Goal: Task Accomplishment & Management: Manage account settings

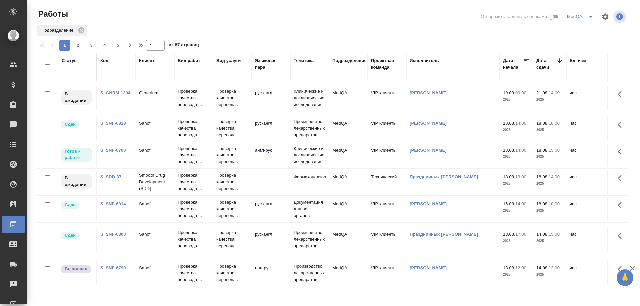
click at [111, 151] on link "S_SNF-6708" at bounding box center [113, 150] width 26 height 5
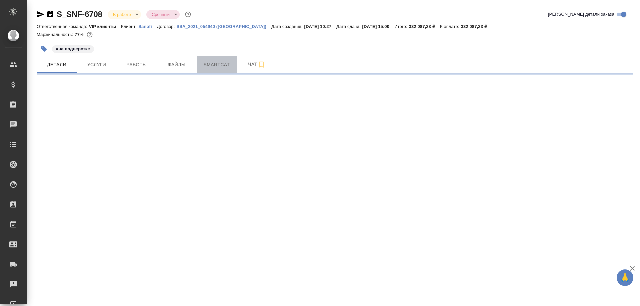
click at [216, 71] on button "Smartcat" at bounding box center [217, 64] width 40 height 17
select select "RU"
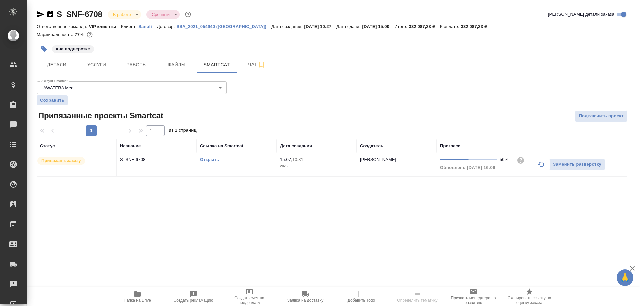
click at [206, 159] on link "Открыть" at bounding box center [209, 159] width 19 height 5
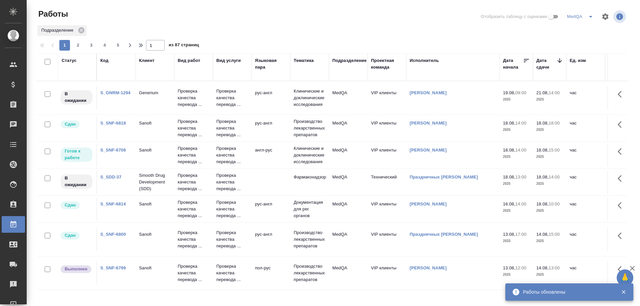
click at [110, 91] on link "S_GNRM-1294" at bounding box center [115, 92] width 30 height 5
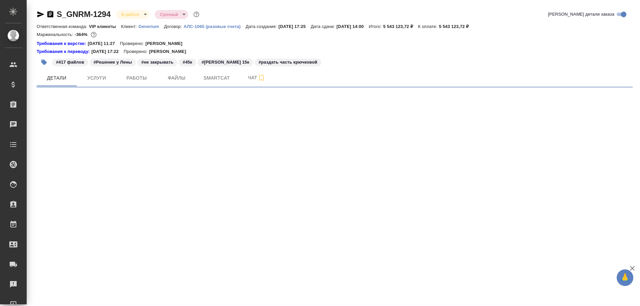
select select "RU"
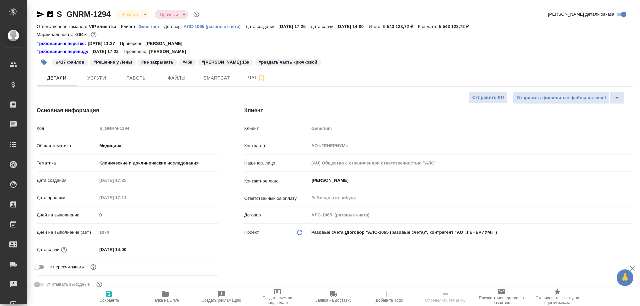
type textarea "x"
click at [134, 81] on span "Работы" at bounding box center [137, 78] width 32 height 8
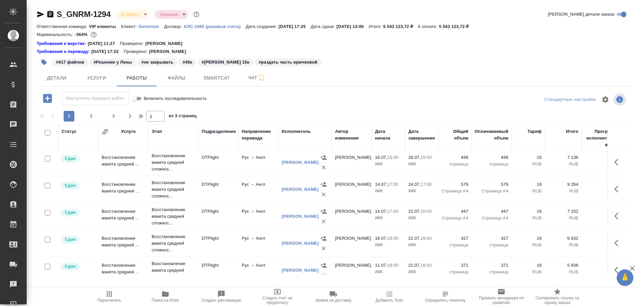
scroll to position [558, 0]
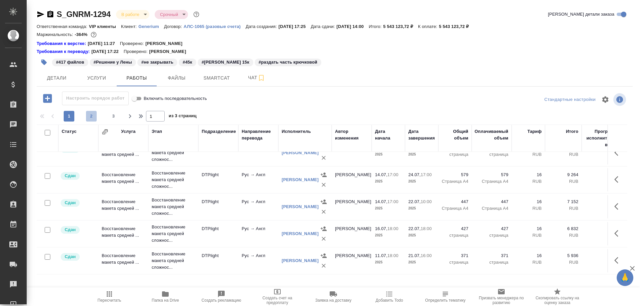
click at [92, 113] on span "2" at bounding box center [91, 116] width 11 height 7
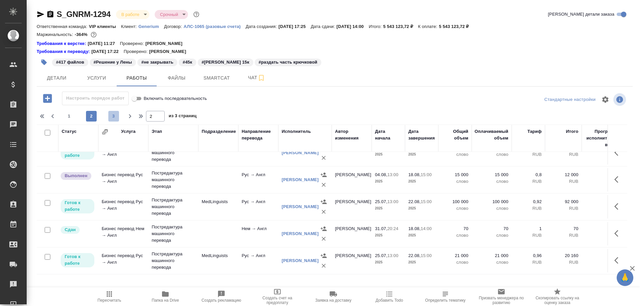
click at [113, 119] on span "3" at bounding box center [113, 116] width 11 height 7
type input "3"
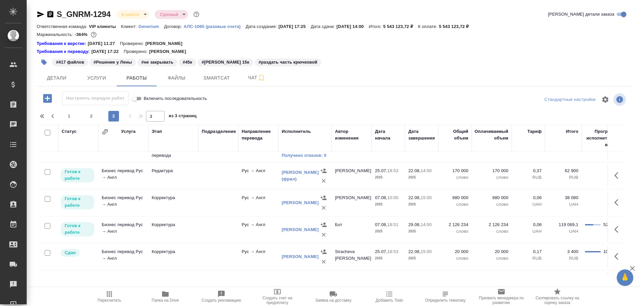
scroll to position [124, 0]
click at [121, 53] on td "Бизнес перевод Рус → Англ" at bounding box center [123, 41] width 50 height 23
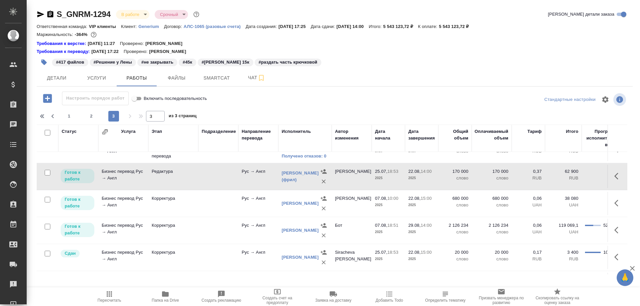
click at [121, 53] on td "Бизнес перевод Рус → Англ" at bounding box center [123, 41] width 50 height 23
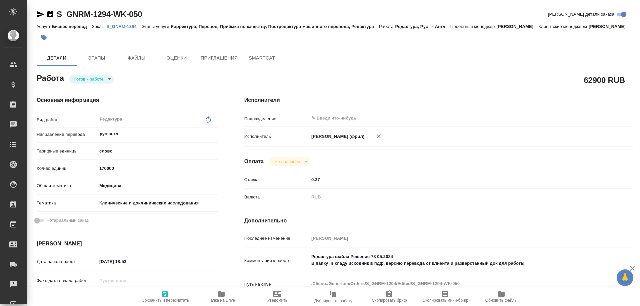
type textarea "x"
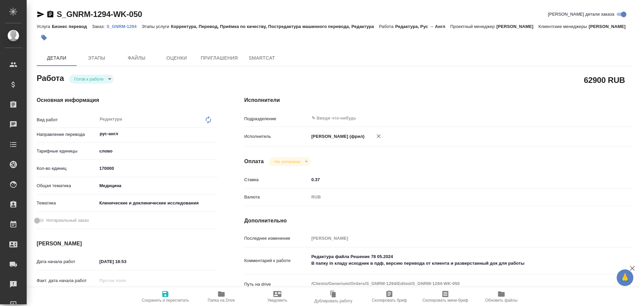
type textarea "x"
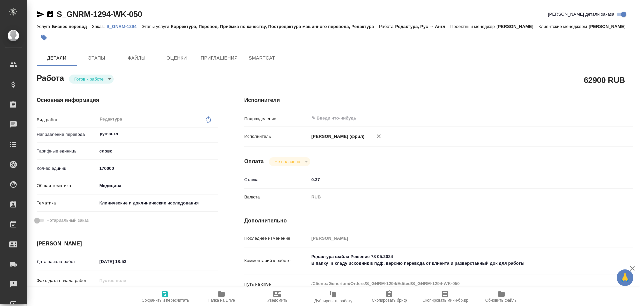
type textarea "x"
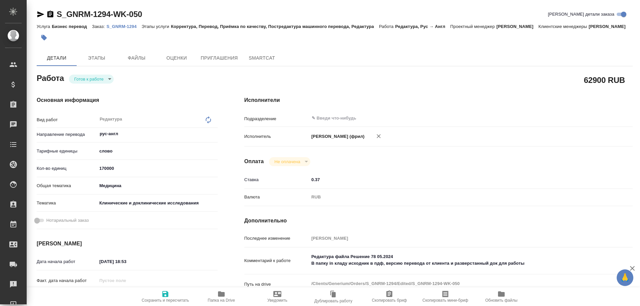
type textarea "x"
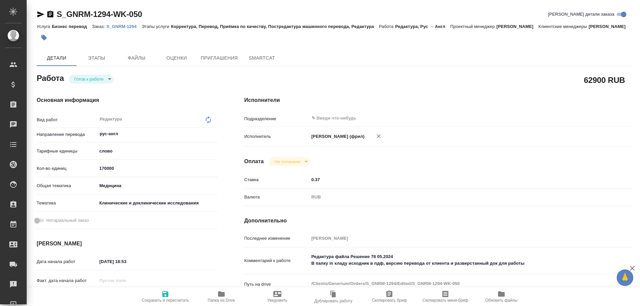
type textarea "x"
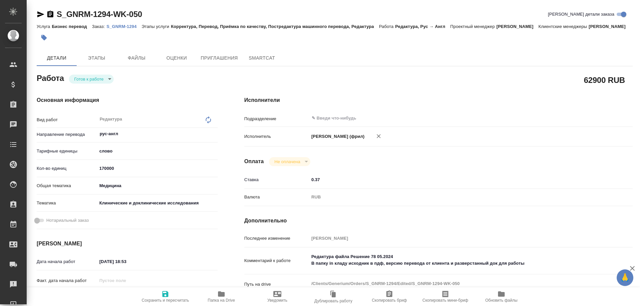
type textarea "x"
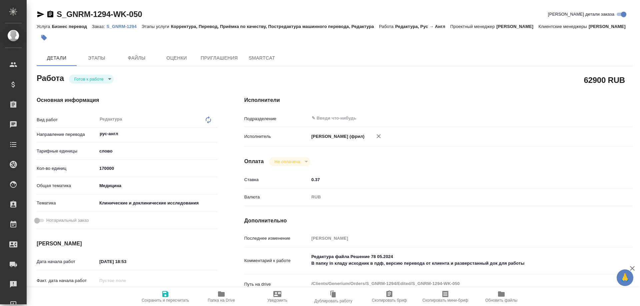
type textarea "x"
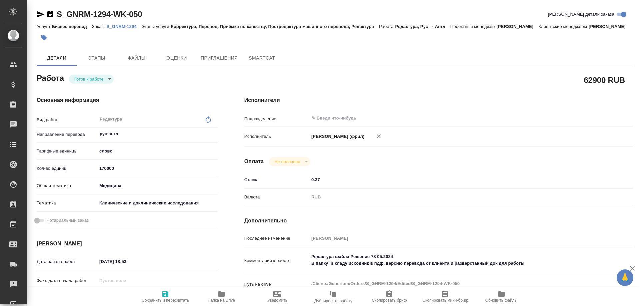
type textarea "x"
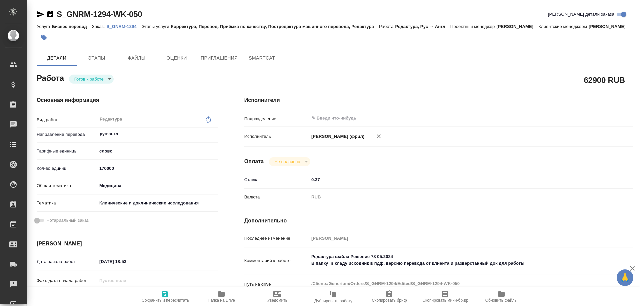
type textarea "x"
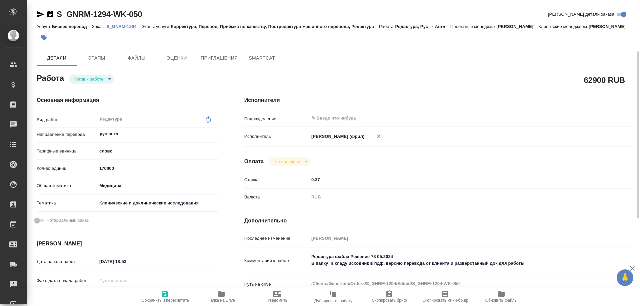
scroll to position [100, 0]
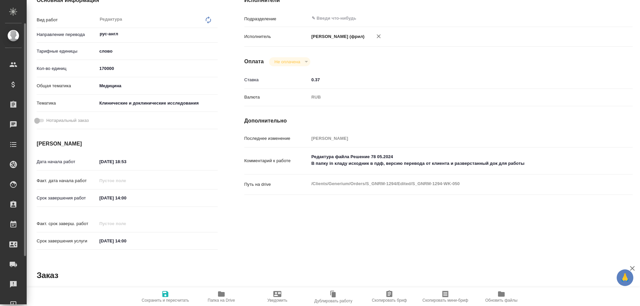
type textarea "x"
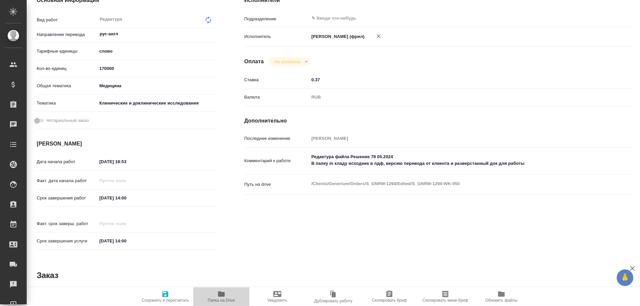
click at [219, 297] on icon "button" at bounding box center [221, 294] width 8 height 8
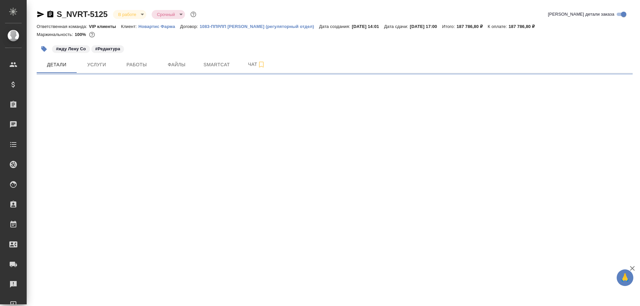
select select "RU"
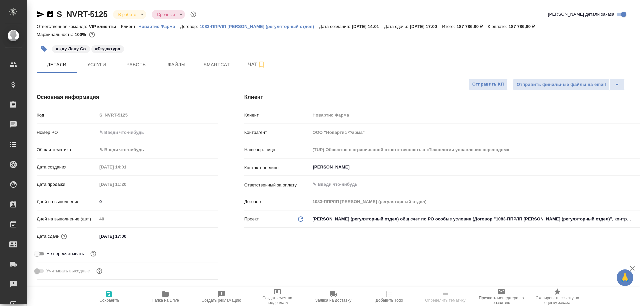
type textarea "x"
type input "[PERSON_NAME]"
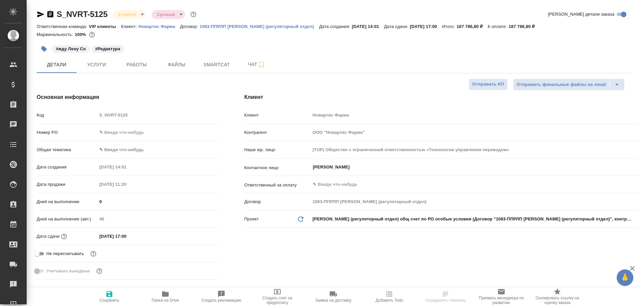
click at [163, 295] on icon "button" at bounding box center [165, 294] width 7 height 5
type textarea "x"
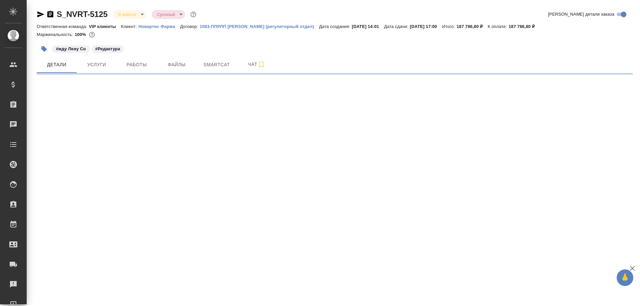
select select "RU"
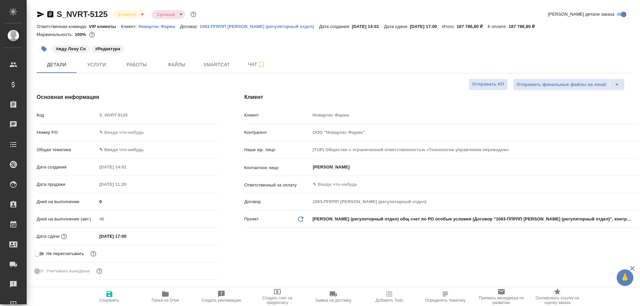
type textarea "x"
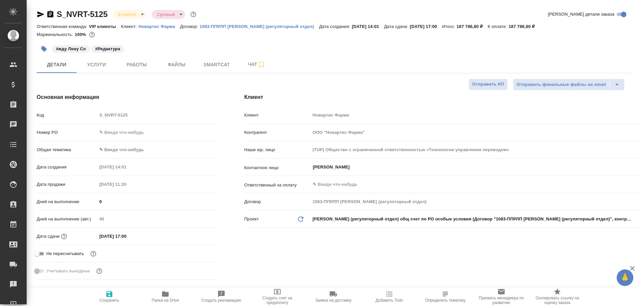
type textarea "x"
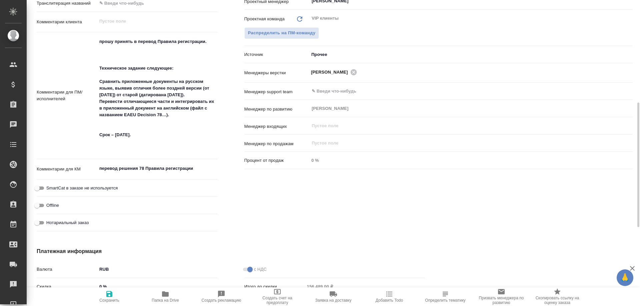
scroll to position [400, 0]
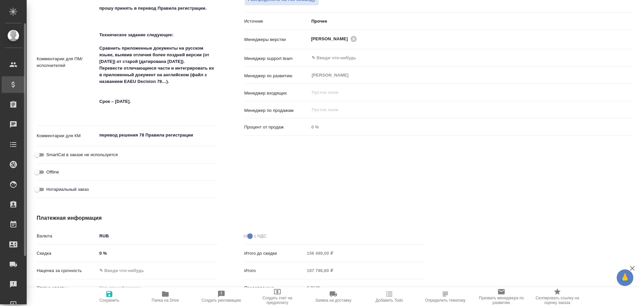
type textarea "x"
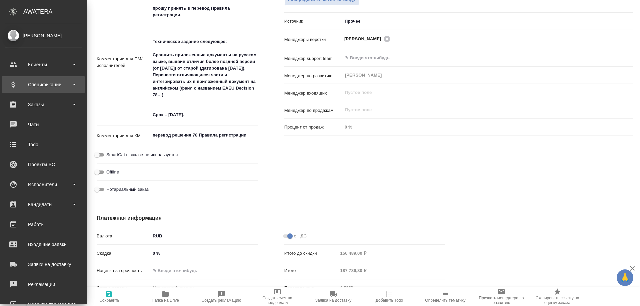
type textarea "x"
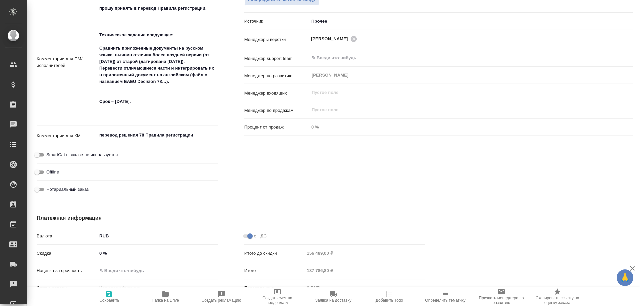
type textarea "x"
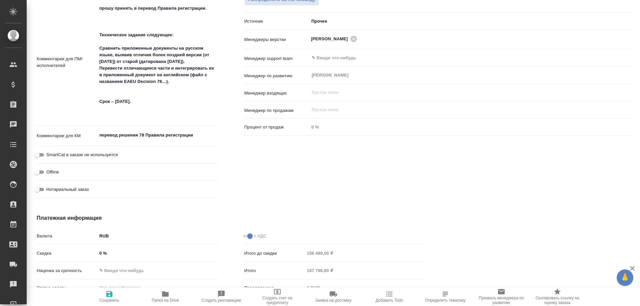
type textarea "x"
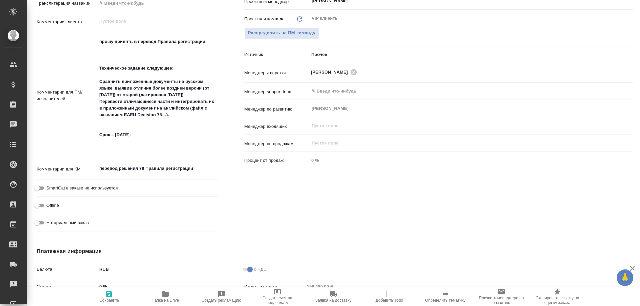
scroll to position [200, 0]
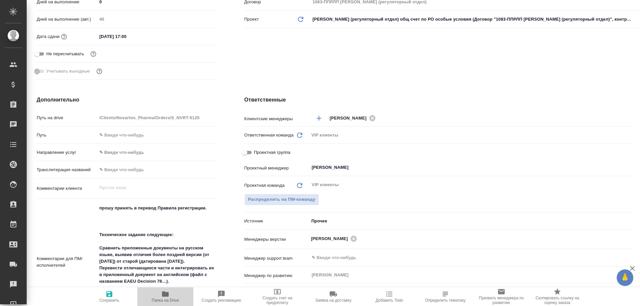
click at [165, 295] on icon "button" at bounding box center [165, 294] width 7 height 5
type textarea "x"
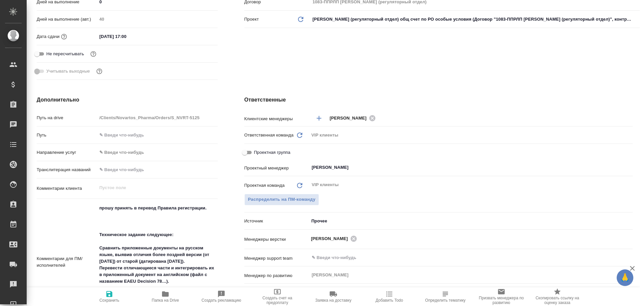
type textarea "x"
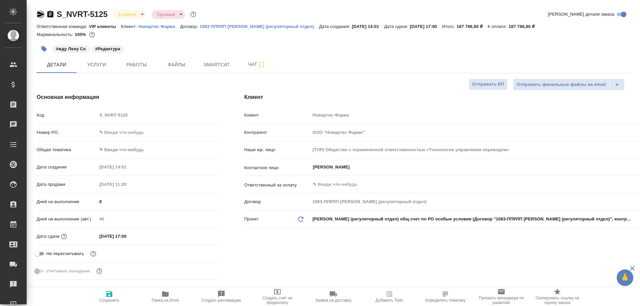
click at [38, 13] on icon "button" at bounding box center [40, 14] width 7 height 6
type textarea "x"
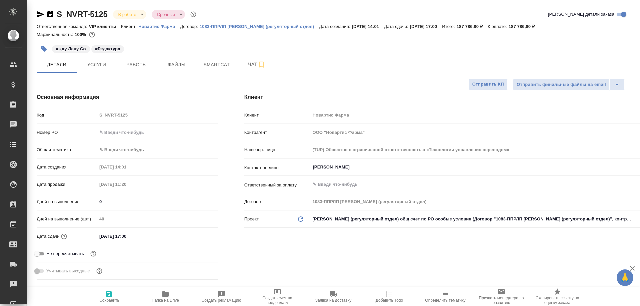
type textarea "x"
